Goal: Find contact information: Find contact information

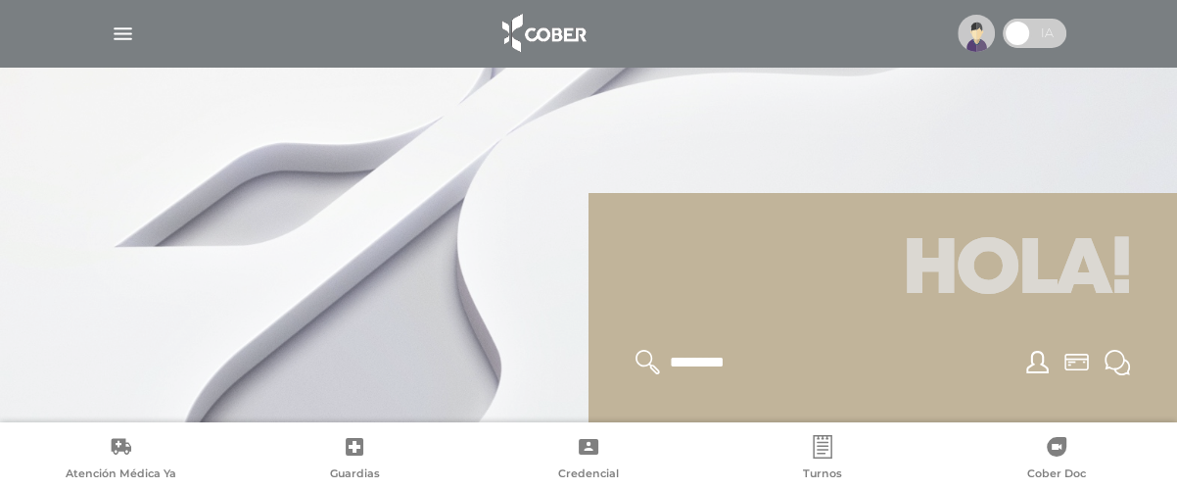
click at [122, 35] on img "button" at bounding box center [123, 34] width 24 height 24
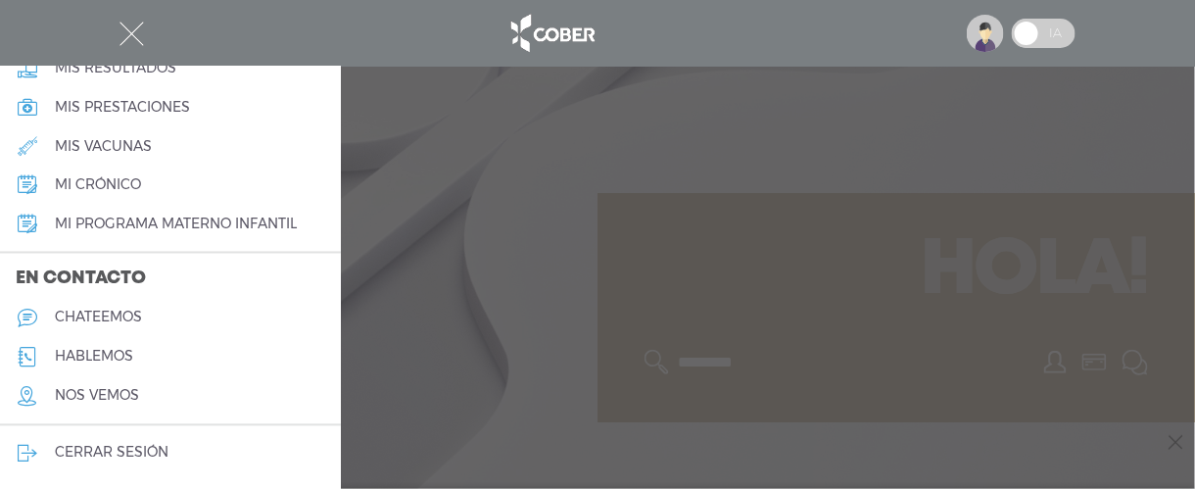
scroll to position [1063, 0]
click at [982, 38] on img at bounding box center [985, 33] width 37 height 37
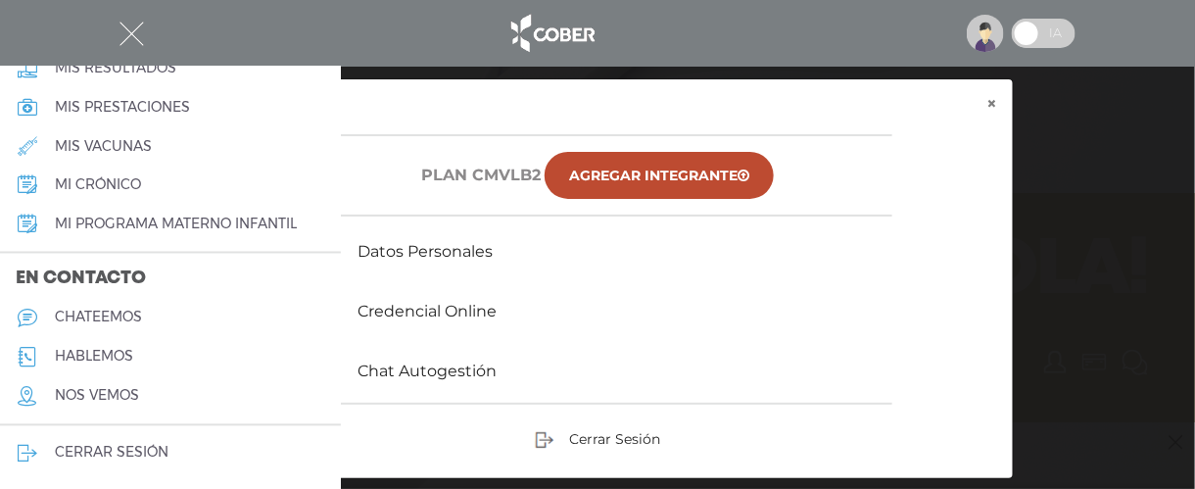
scroll to position [128, 0]
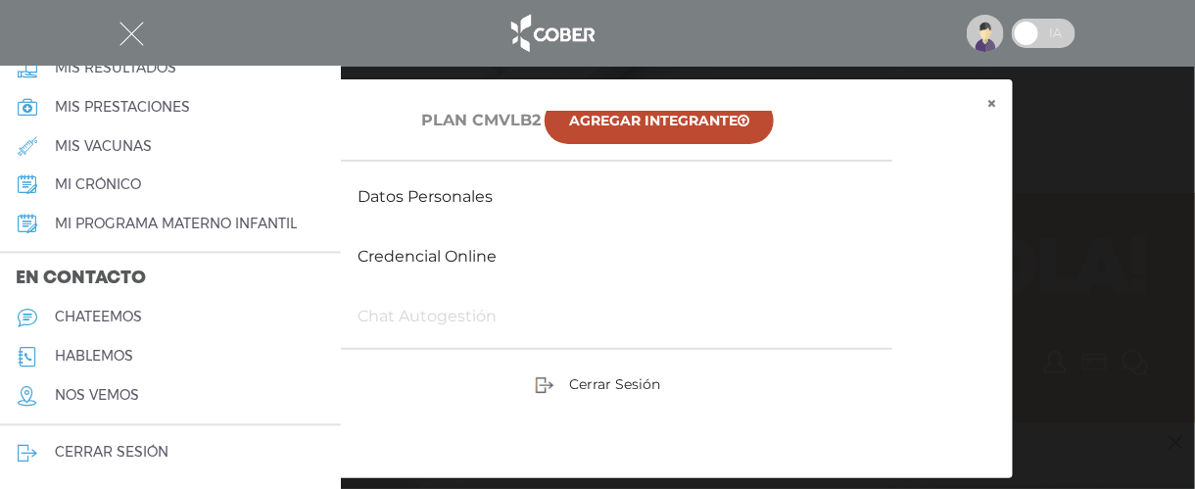
click at [445, 312] on link "Chat Autogestión" at bounding box center [427, 316] width 139 height 19
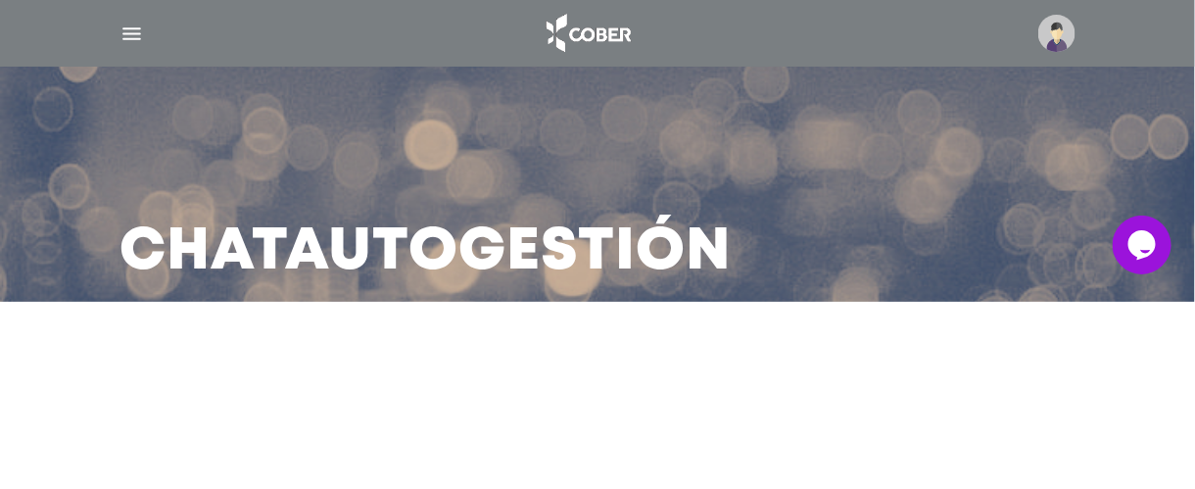
click at [130, 29] on img "button" at bounding box center [132, 34] width 24 height 24
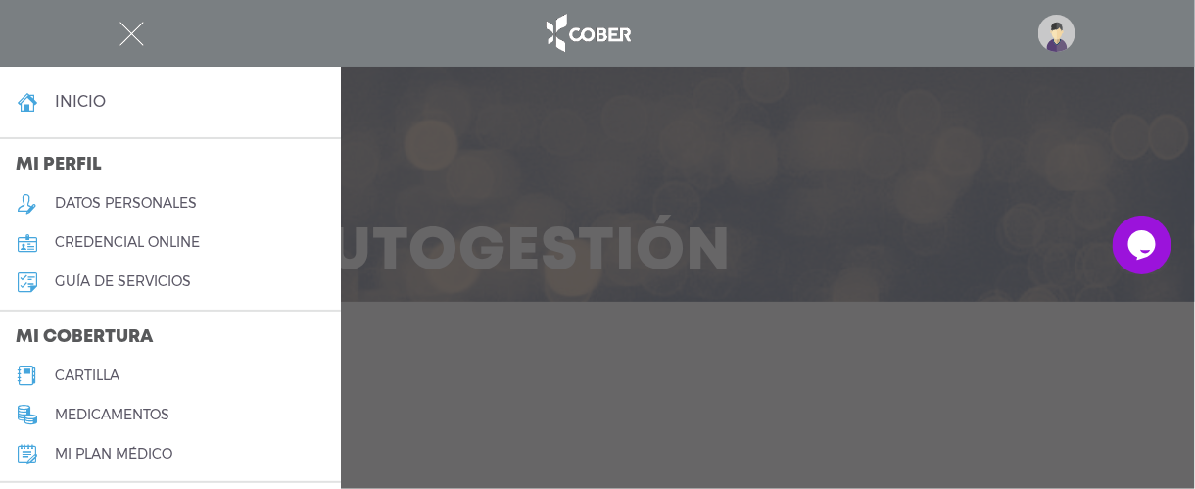
click at [1143, 244] on icon "Widget de Chat" at bounding box center [1140, 243] width 27 height 29
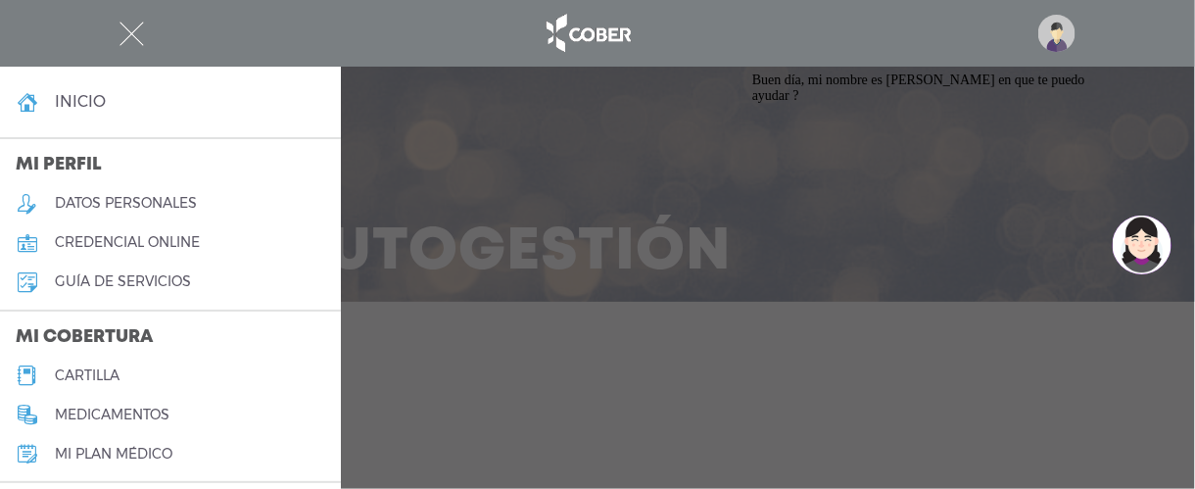
click at [1149, 256] on img "Widget de Chat" at bounding box center [1141, 244] width 59 height 59
click at [865, 102] on span "Buen día, mi nombre es Maria Eugenia en que te puedo ayudar ?" at bounding box center [917, 87] width 333 height 30
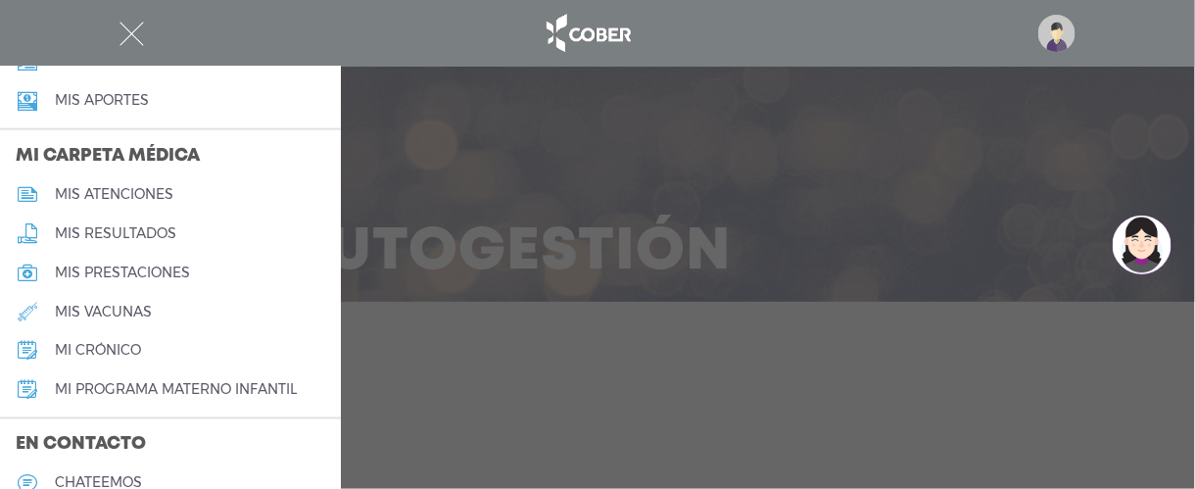
scroll to position [980, 0]
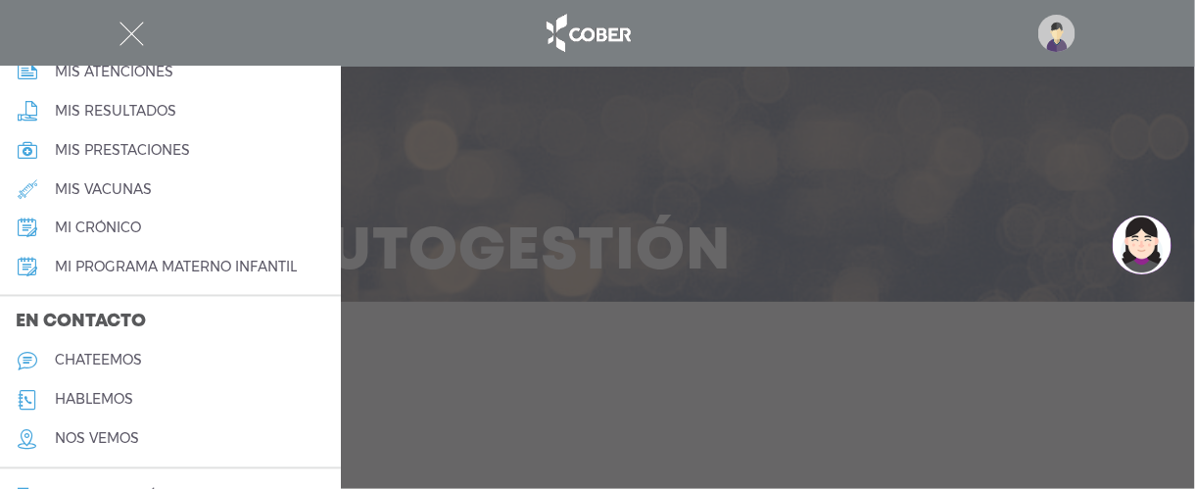
click at [132, 33] on img "button" at bounding box center [132, 34] width 24 height 24
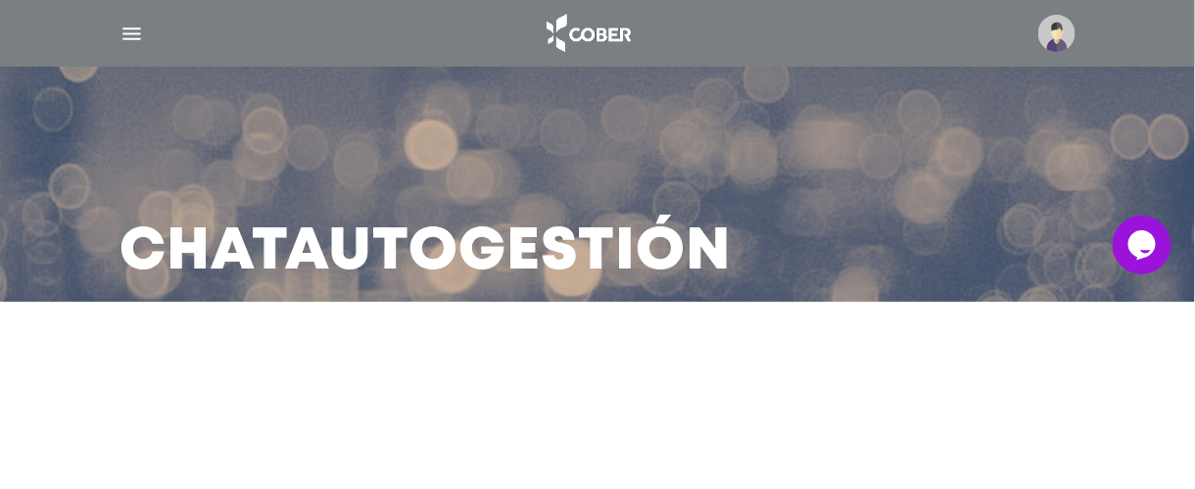
click at [137, 37] on img "button" at bounding box center [132, 34] width 24 height 24
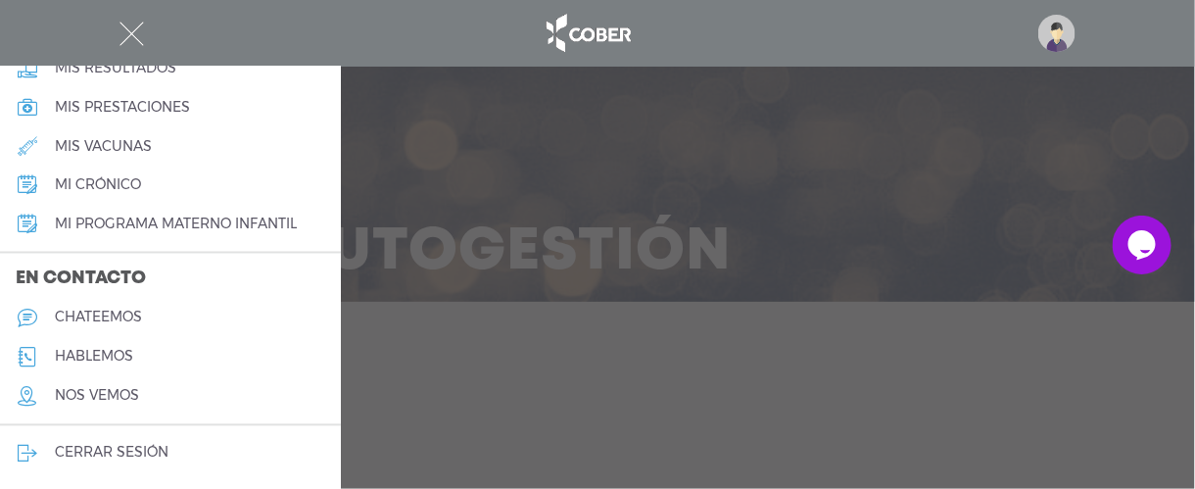
scroll to position [1063, 0]
click at [94, 357] on h5 "hablemos" at bounding box center [94, 357] width 78 height 17
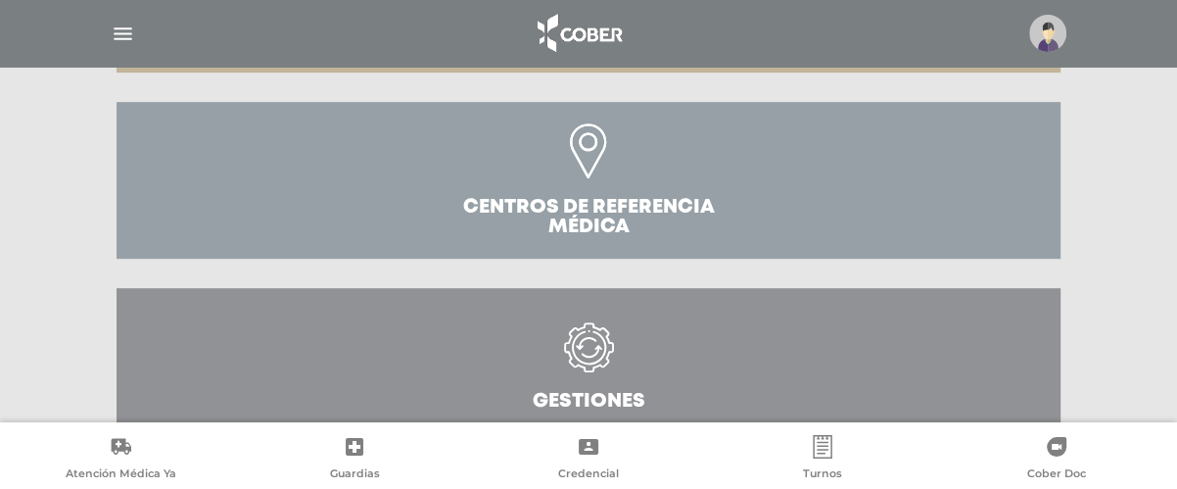
scroll to position [839, 0]
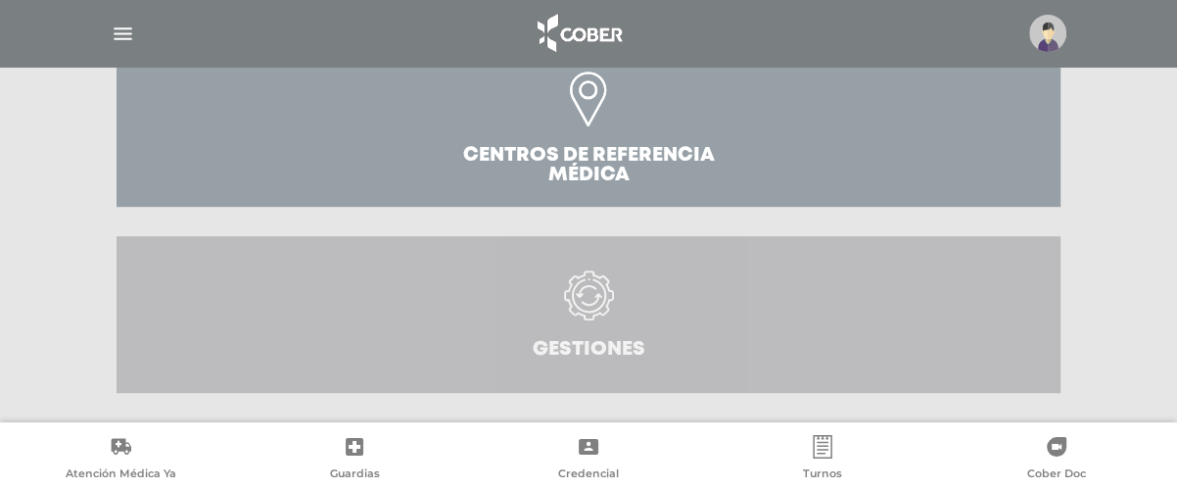
click at [588, 300] on icon at bounding box center [589, 295] width 50 height 50
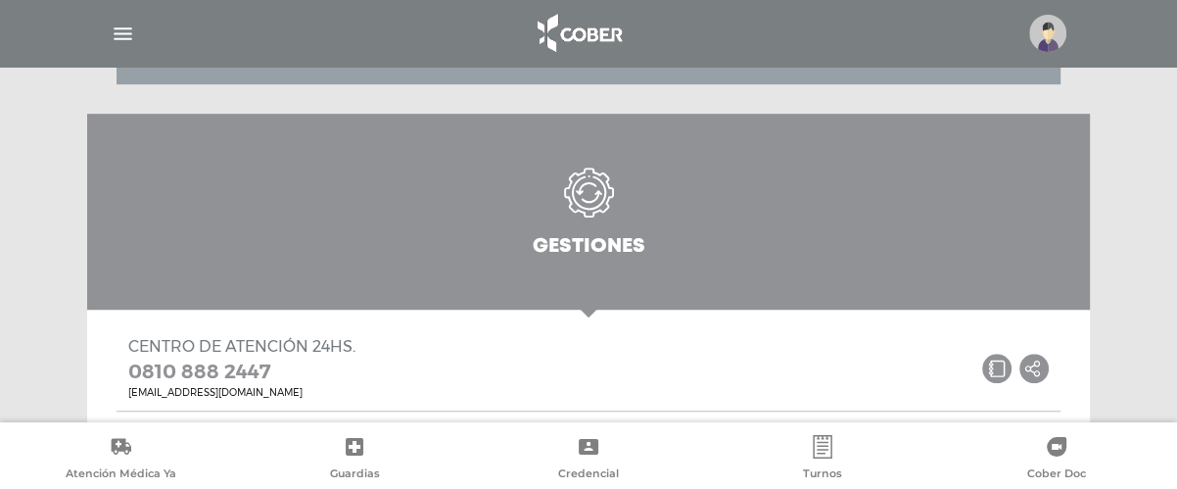
scroll to position [1084, 0]
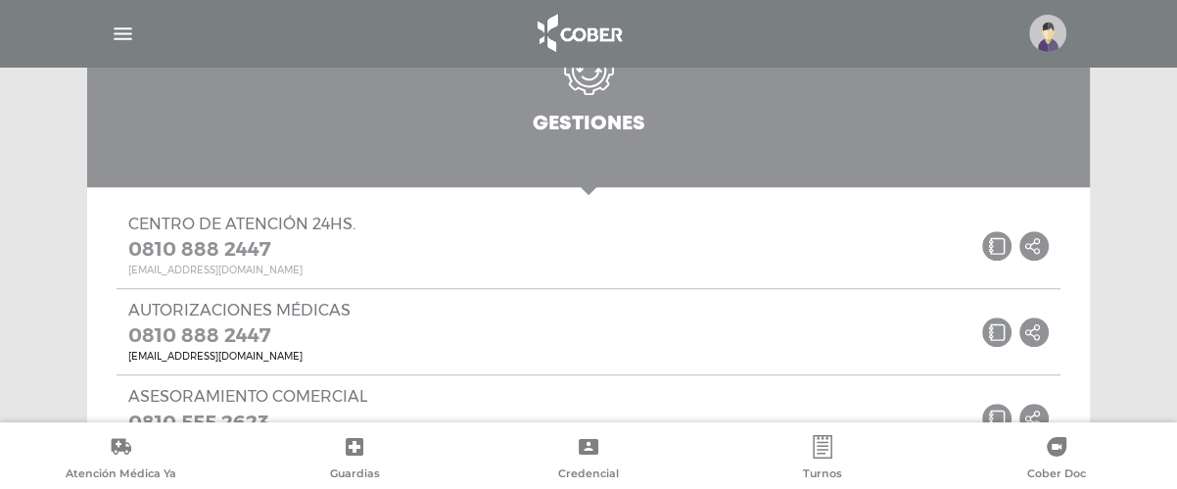
click at [188, 272] on link "[EMAIL_ADDRESS][DOMAIN_NAME]" at bounding box center [241, 270] width 227 height 12
